Goal: Check status: Check status

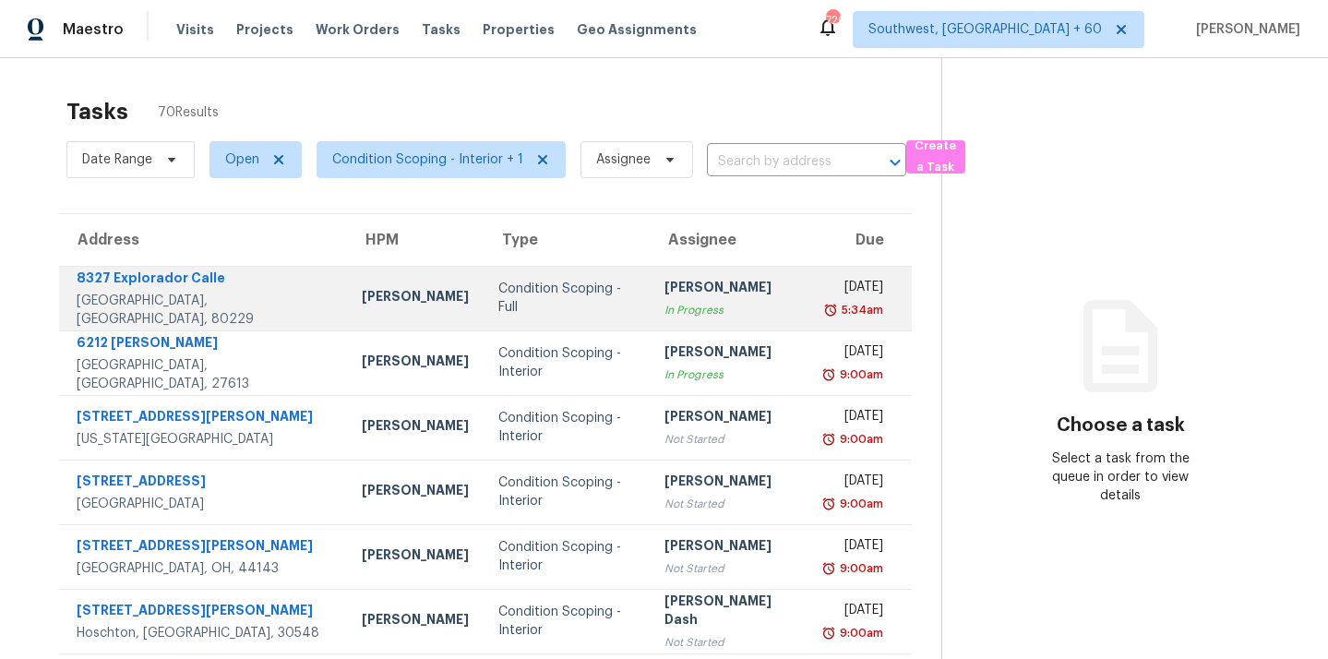
click at [826, 294] on div "[DATE]" at bounding box center [854, 289] width 57 height 23
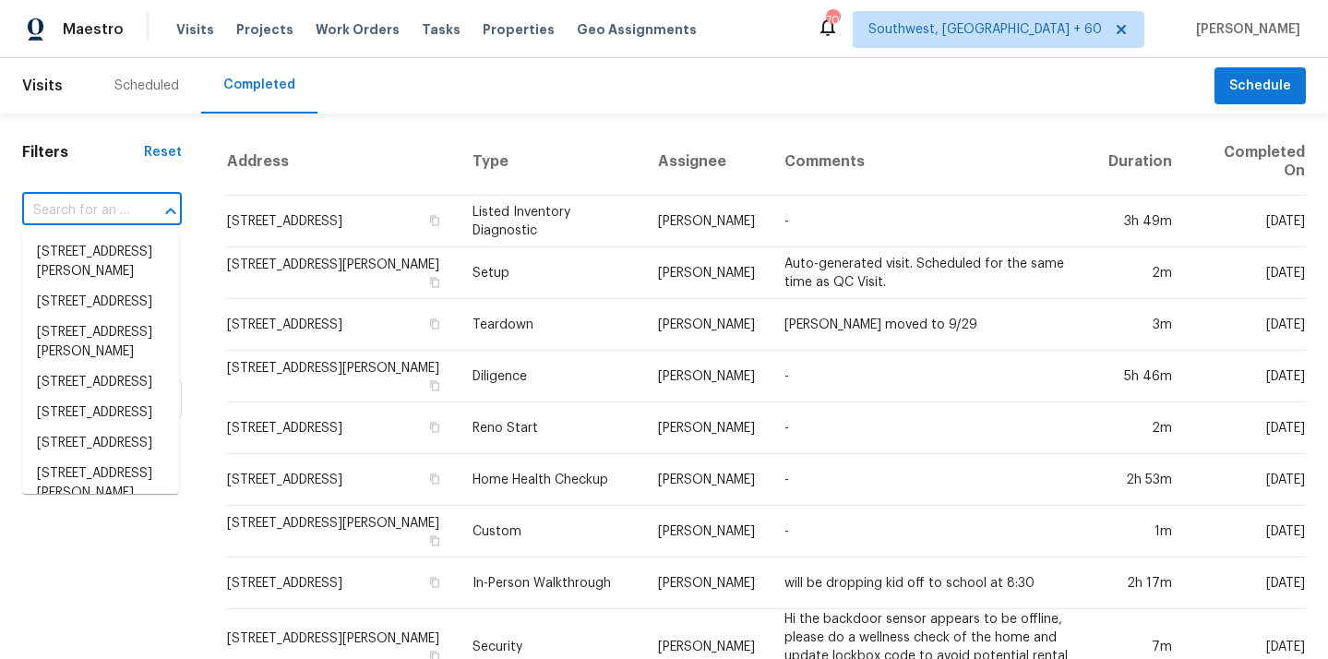
click at [122, 200] on input "text" at bounding box center [76, 211] width 108 height 29
paste input "[STREET_ADDRESS]"
type input "[STREET_ADDRESS]"
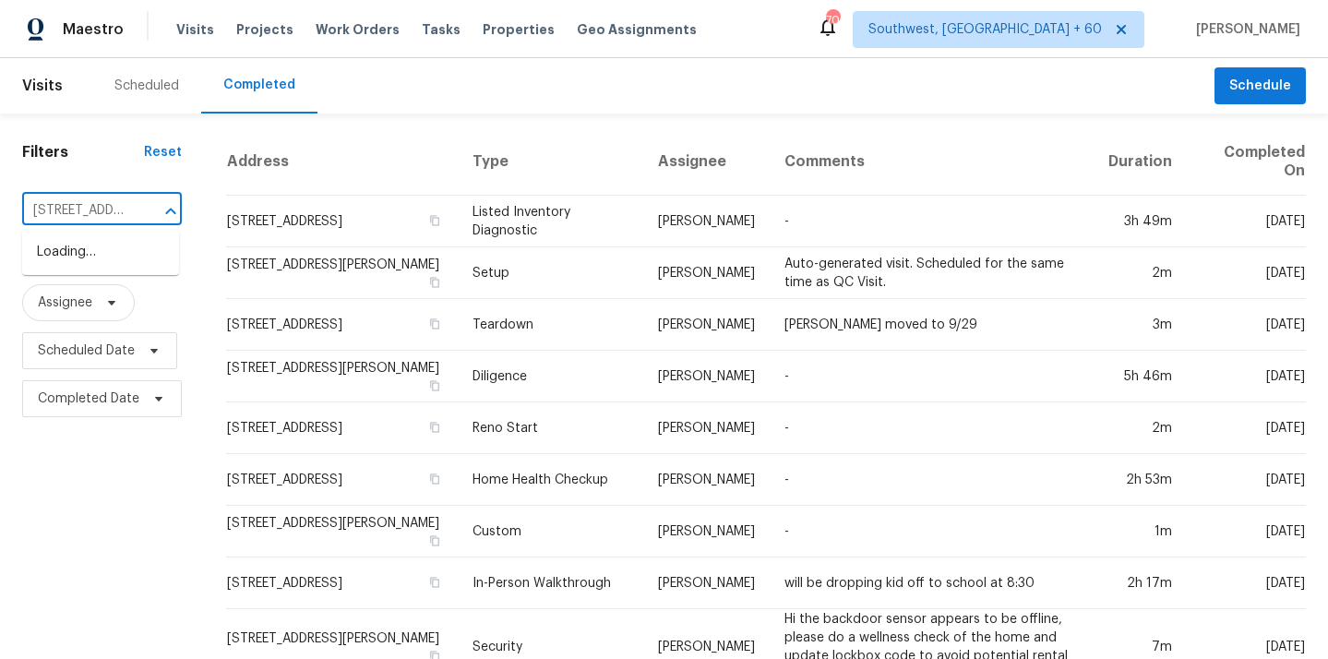
scroll to position [0, 160]
click at [96, 255] on li "[STREET_ADDRESS]" at bounding box center [100, 252] width 157 height 30
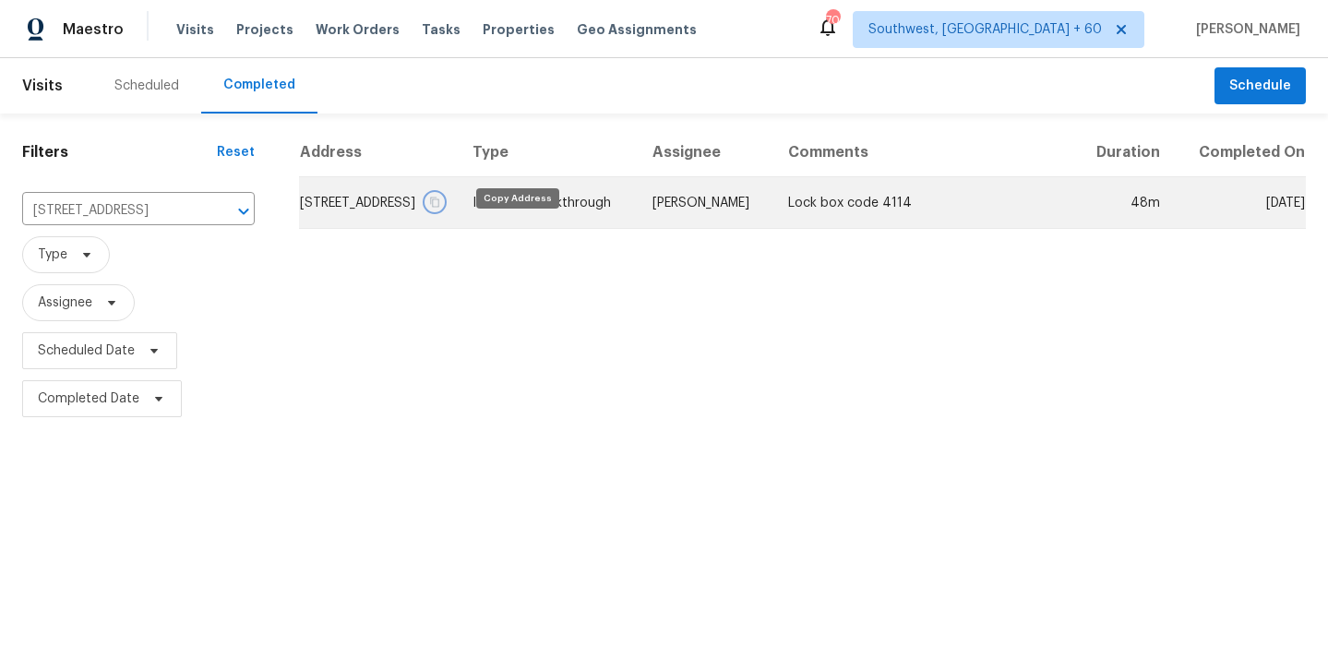
click at [440, 208] on icon "button" at bounding box center [434, 202] width 11 height 11
click at [638, 229] on td "In-Person Walkthrough" at bounding box center [548, 203] width 180 height 52
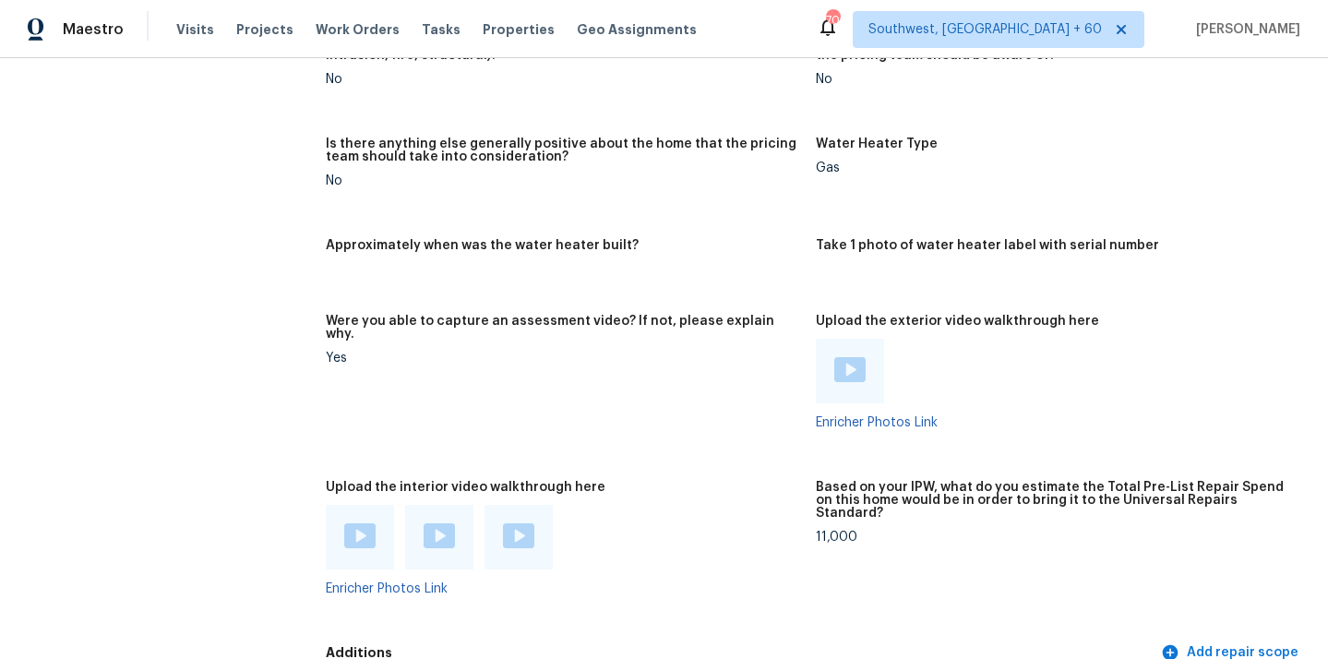
scroll to position [3362, 0]
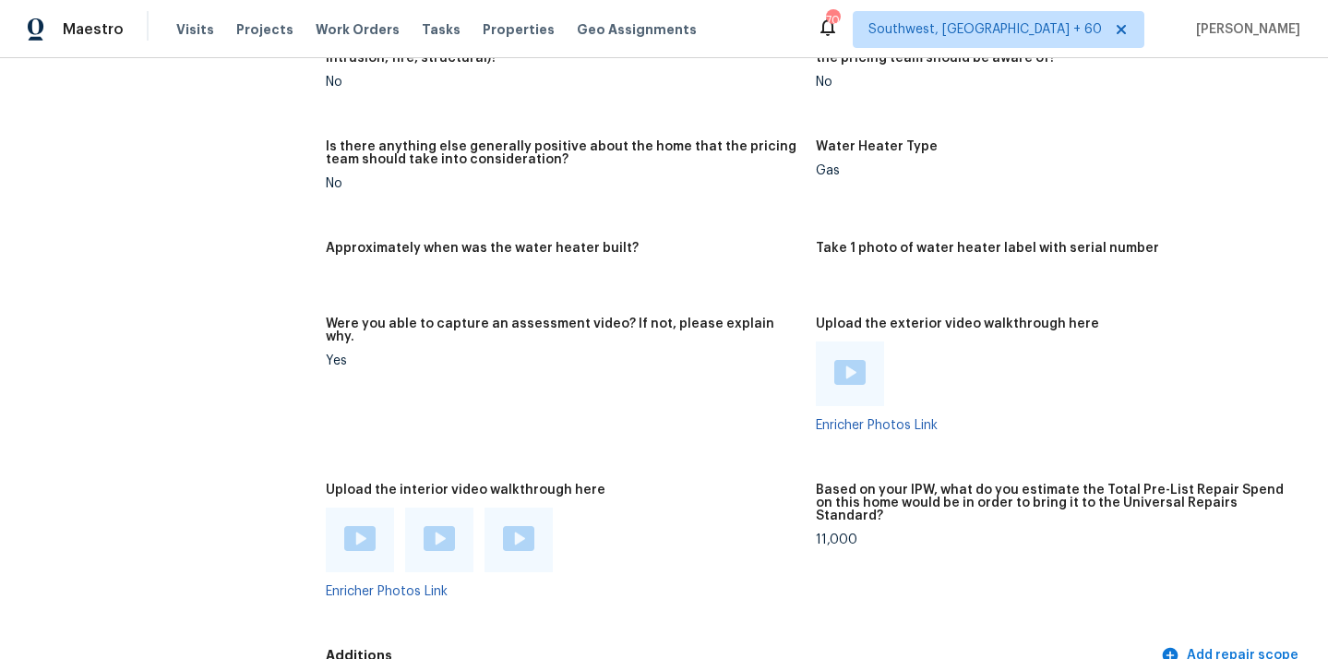
click at [354, 526] on img at bounding box center [359, 538] width 31 height 25
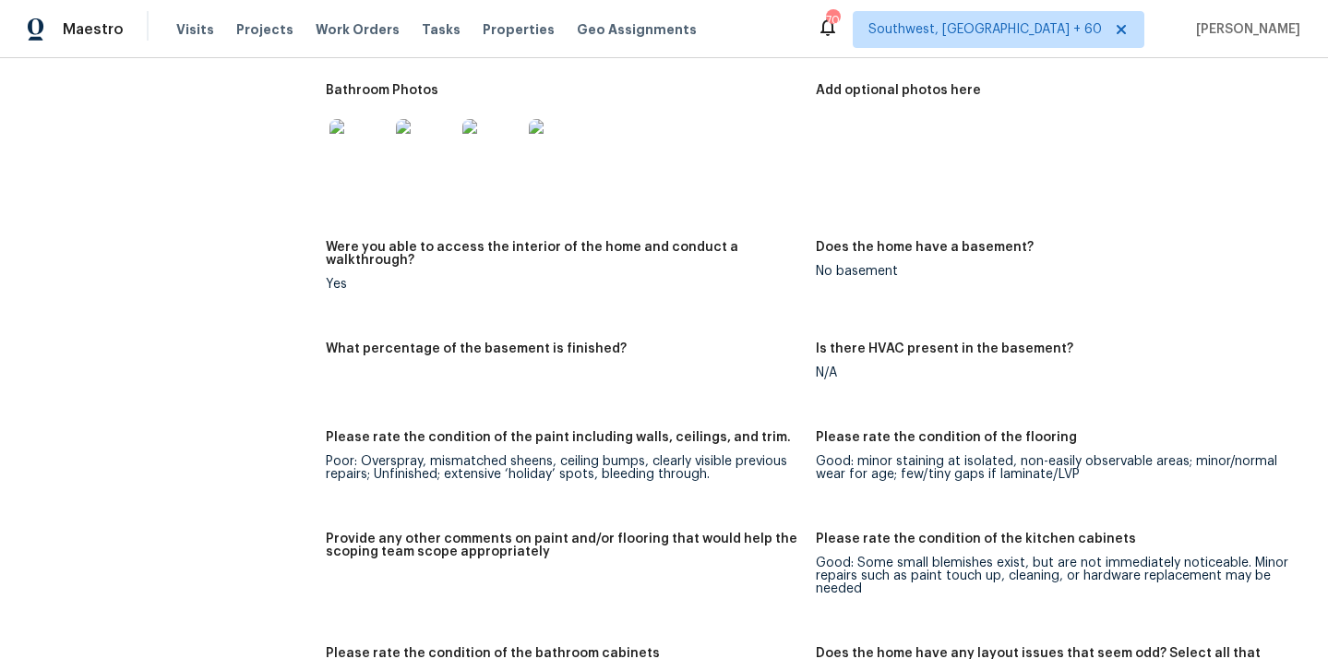
scroll to position [2541, 0]
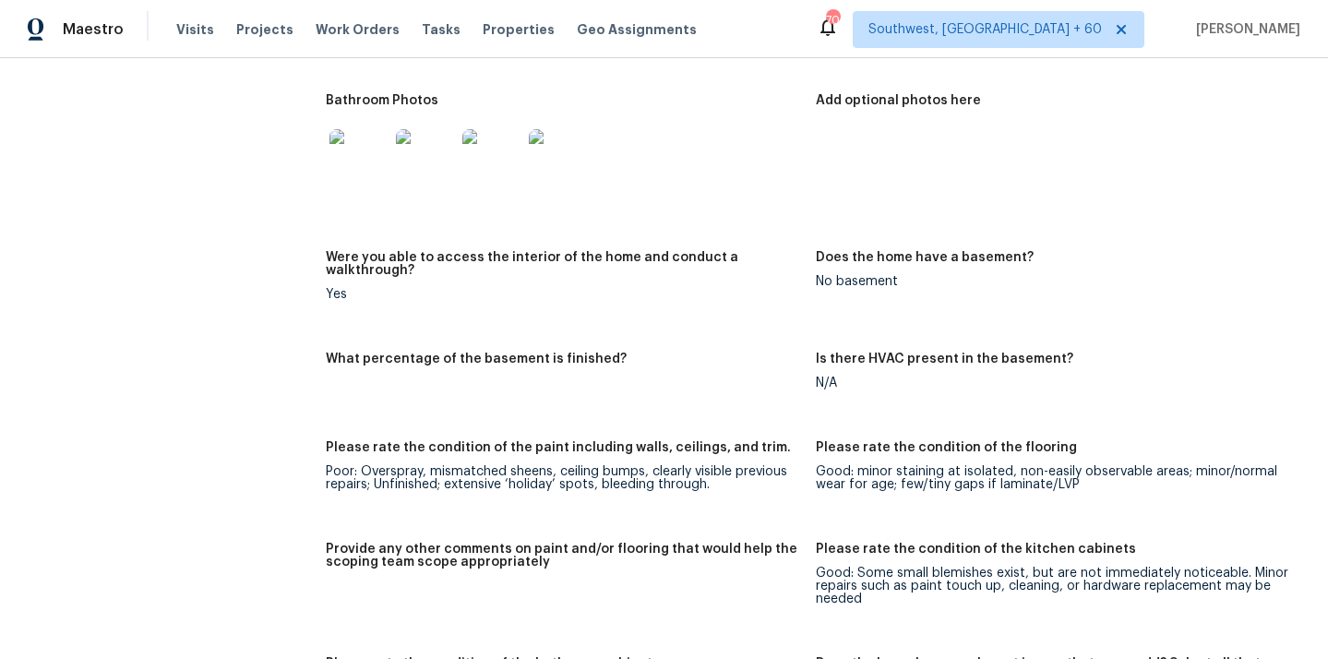
click at [558, 257] on div "Were you able to access the interior of the home and conduct a walkthrough?" at bounding box center [563, 269] width 475 height 37
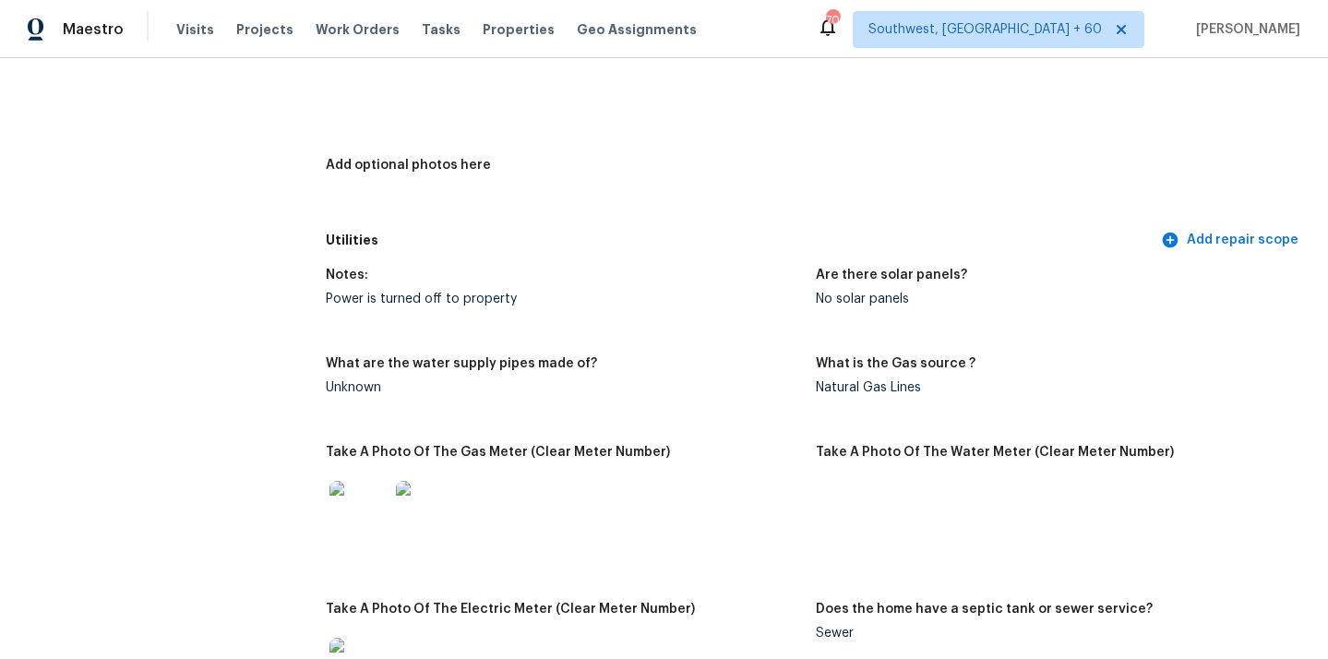
scroll to position [1006, 0]
